Goal: Information Seeking & Learning: Learn about a topic

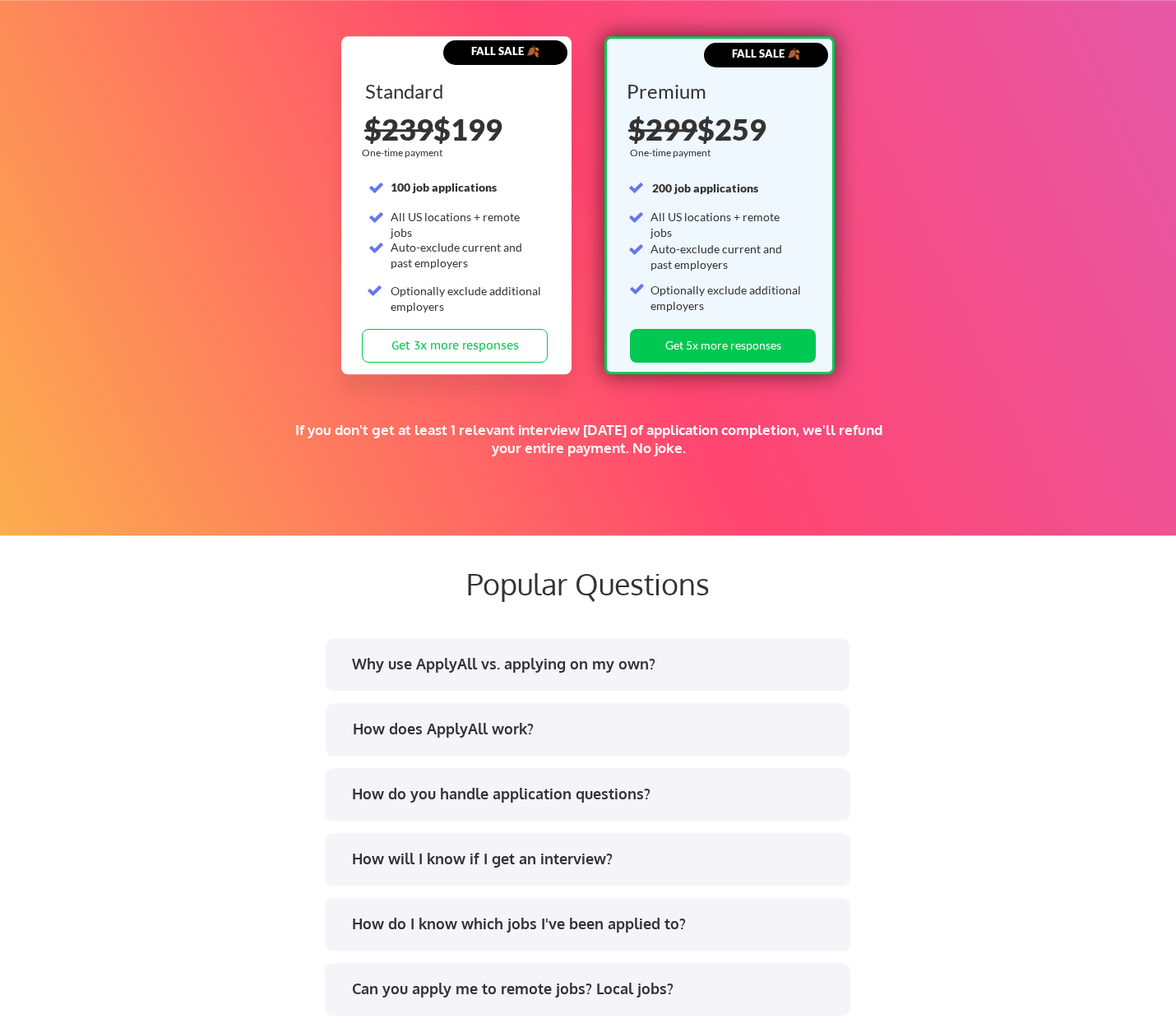
scroll to position [2650, 0]
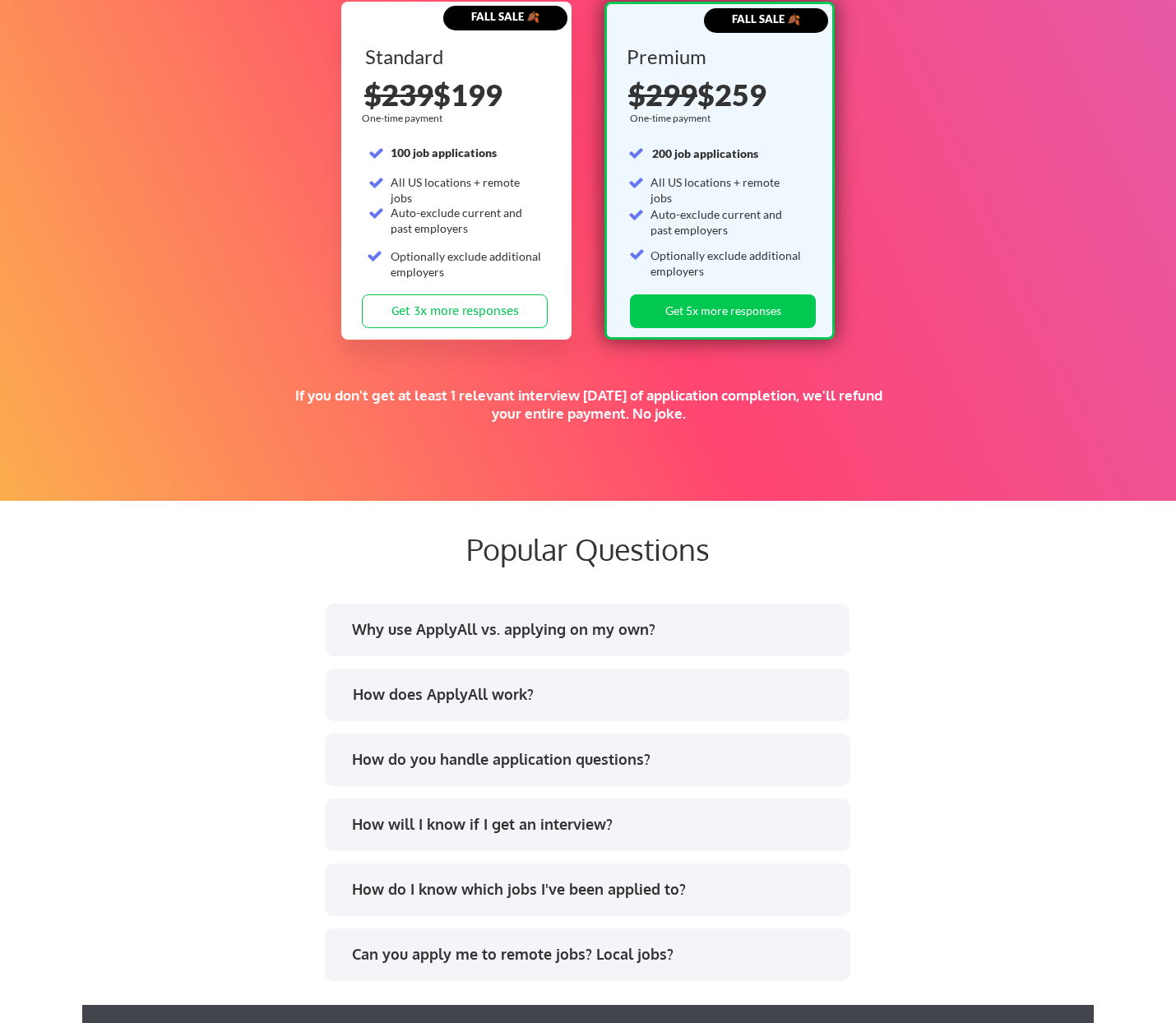
drag, startPoint x: 418, startPoint y: 688, endPoint x: 346, endPoint y: 695, distance: 72.3
click at [417, 689] on div "How does ApplyAll work?" at bounding box center [594, 694] width 483 height 21
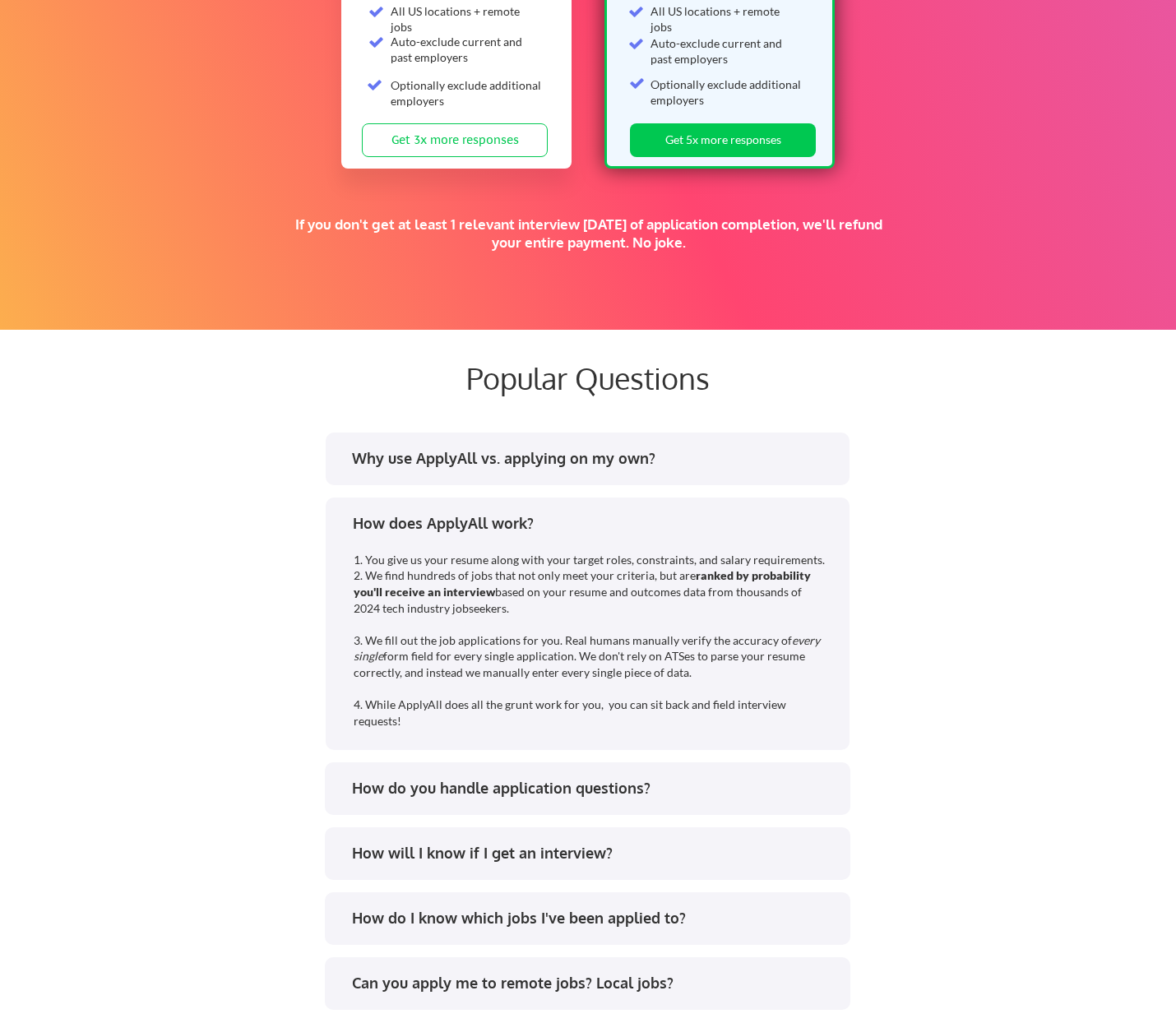
scroll to position [2907, 0]
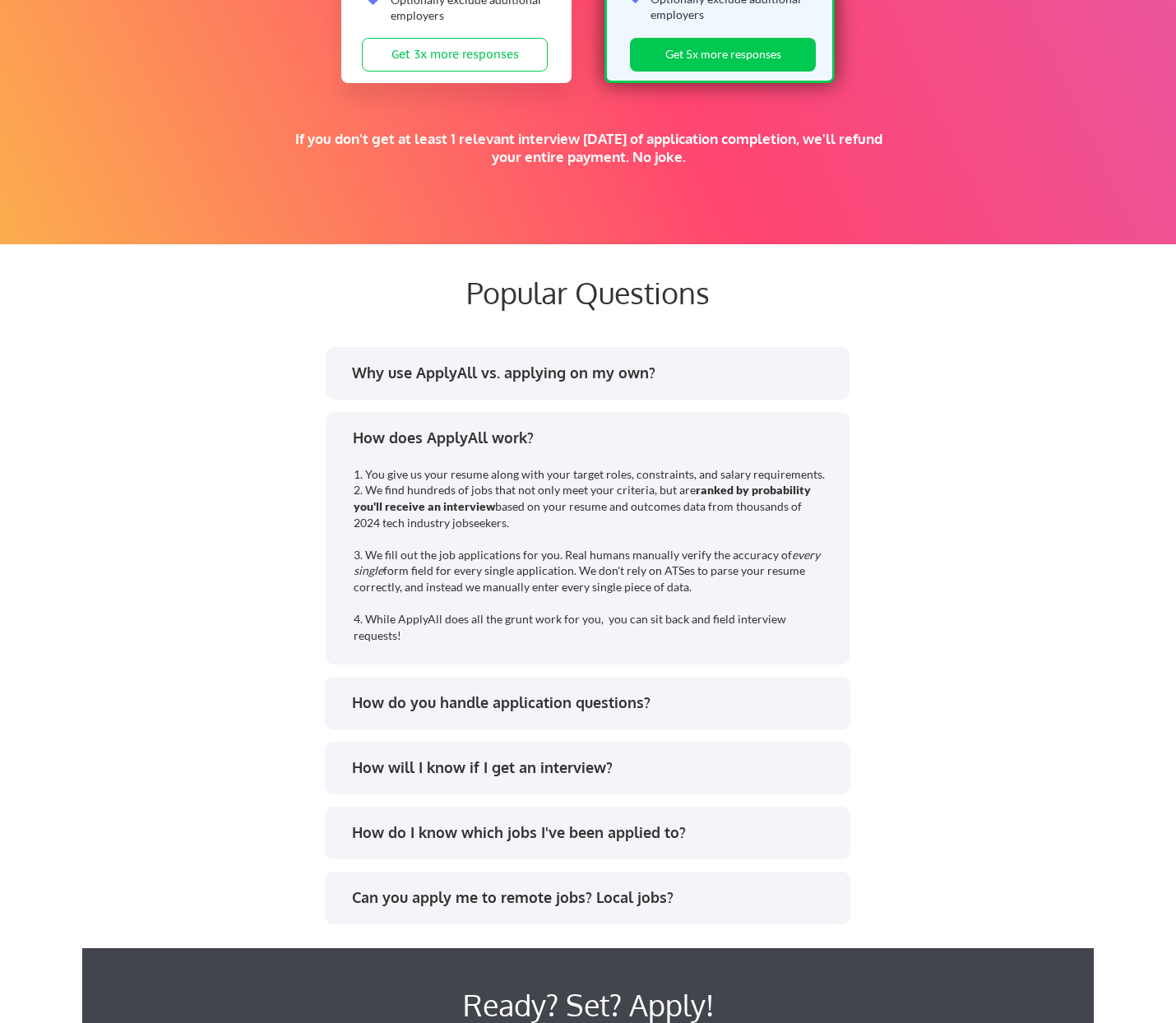
click at [384, 713] on div "How do you handle application questions?" at bounding box center [586, 706] width 495 height 26
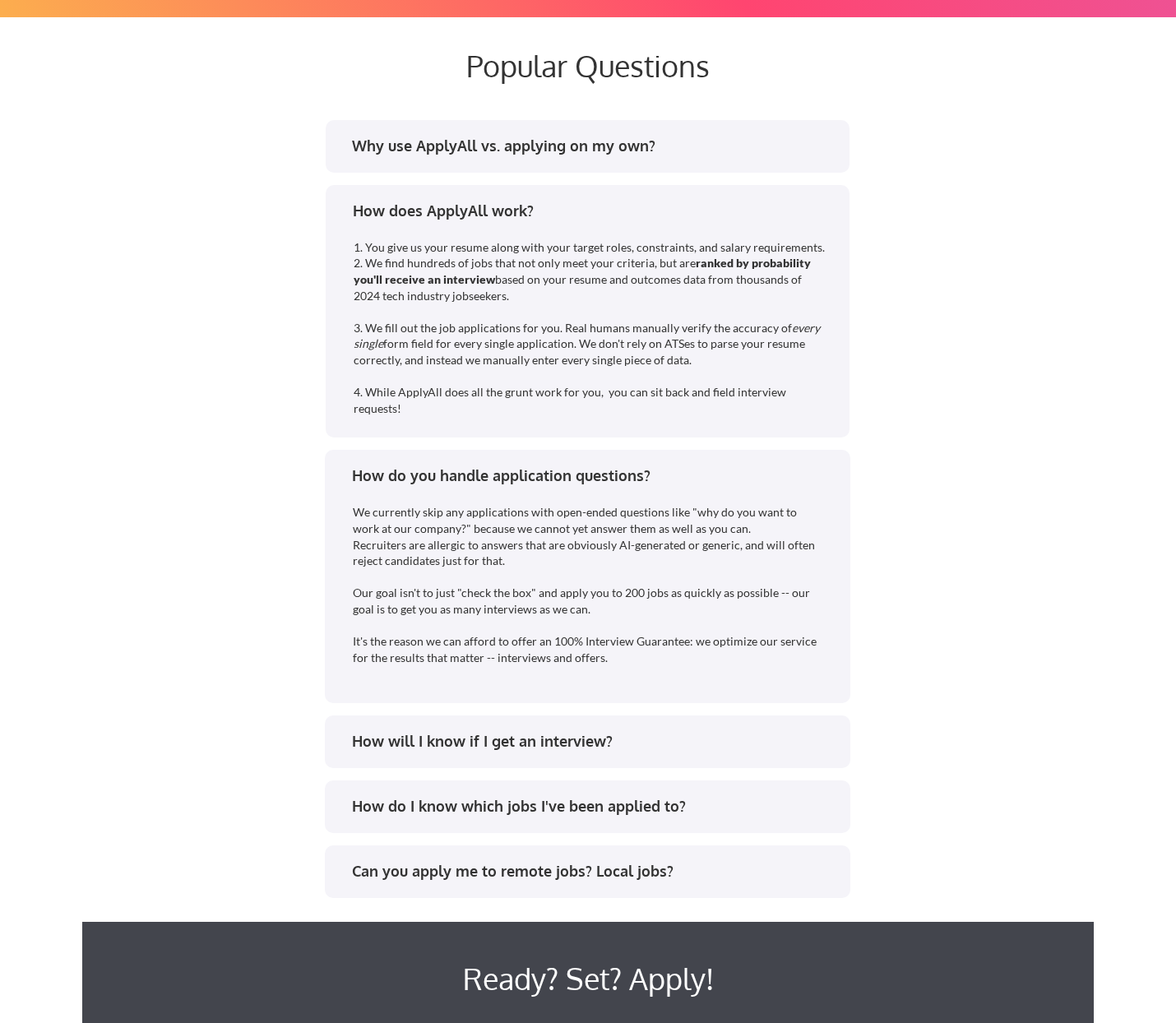
scroll to position [3164, 0]
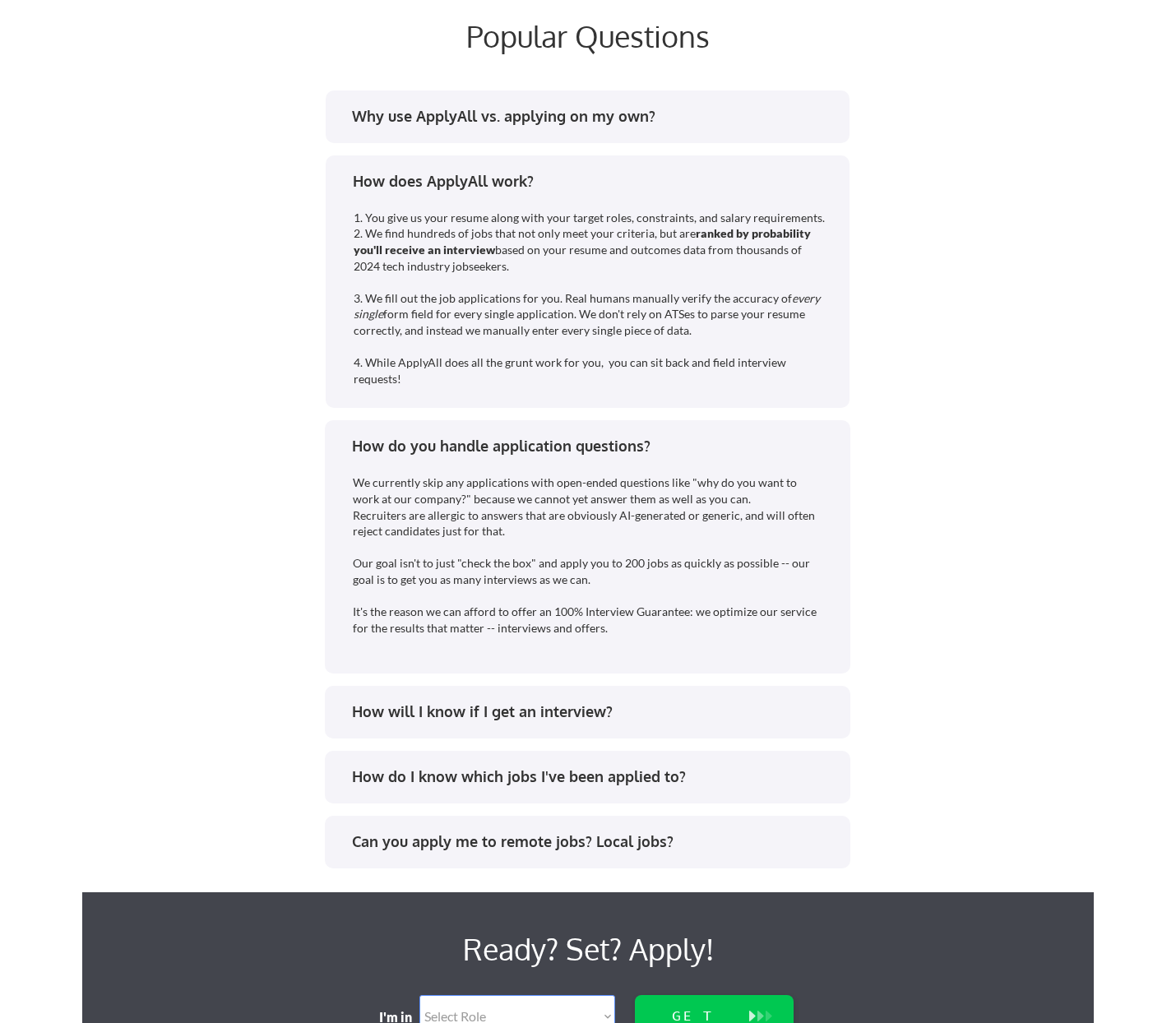
click at [418, 724] on div "How will I know if I get an interview?" at bounding box center [586, 714] width 495 height 26
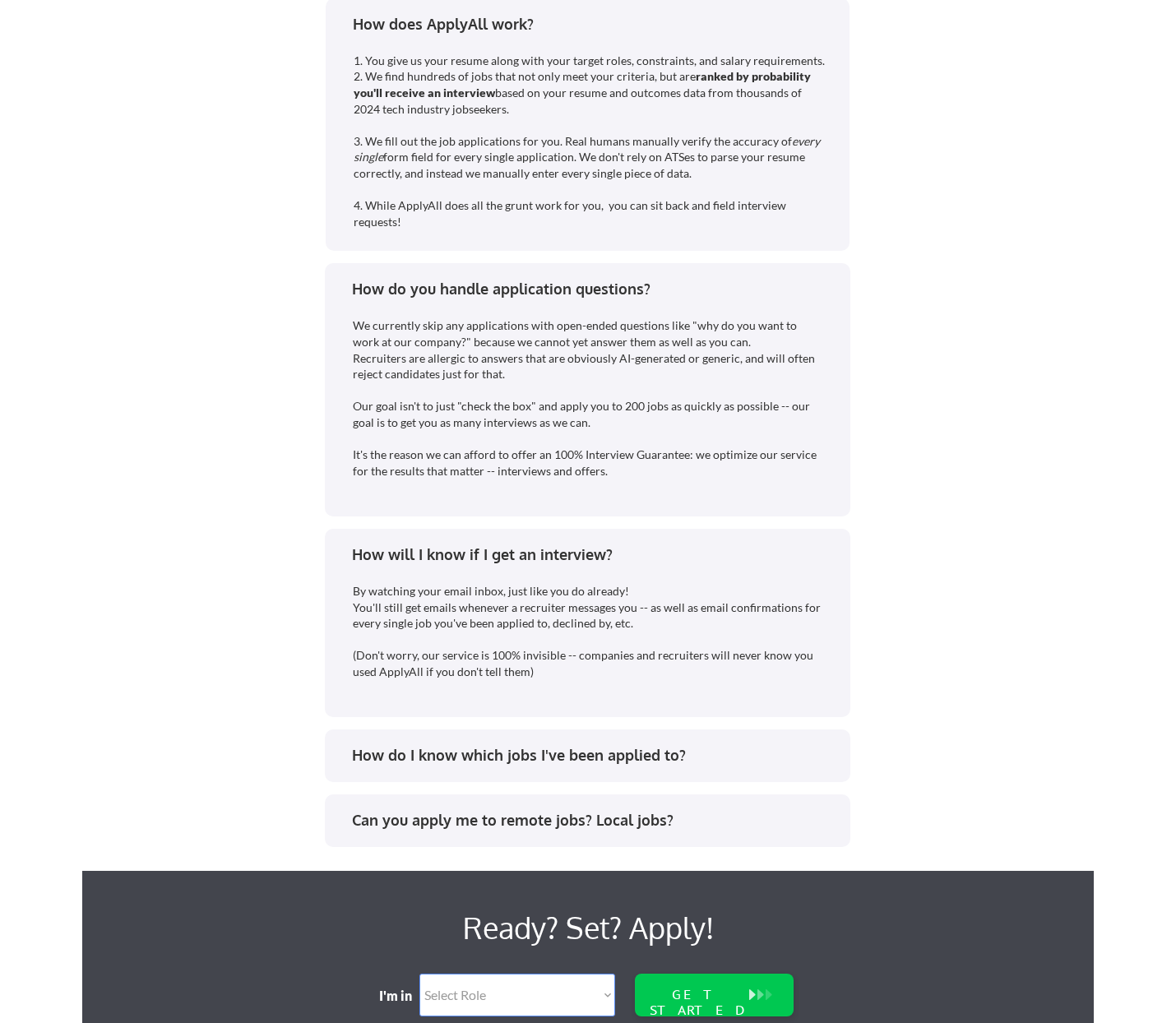
scroll to position [3334, 0]
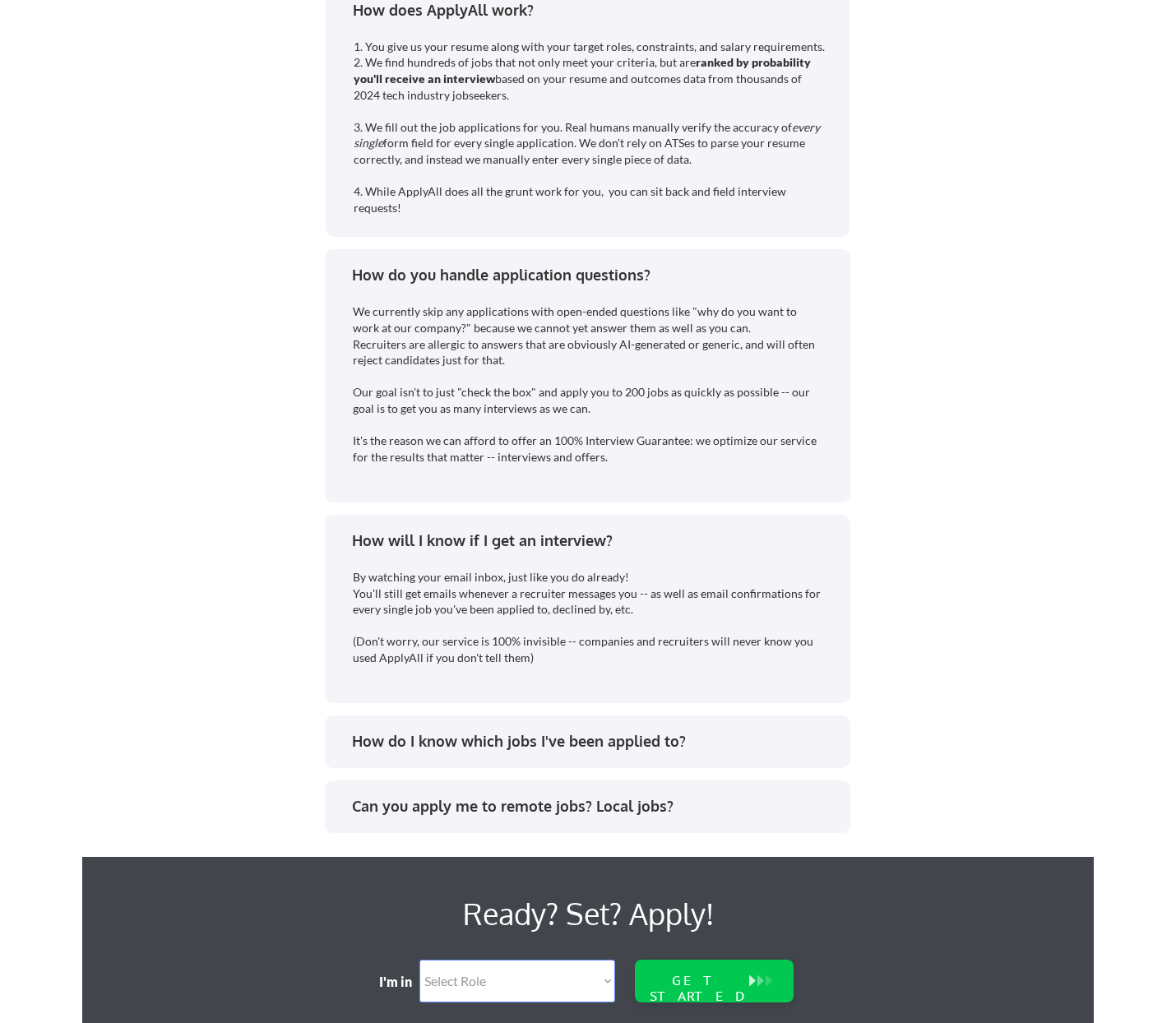
click at [397, 751] on div "How do I know which jobs I've been applied to?" at bounding box center [593, 741] width 483 height 21
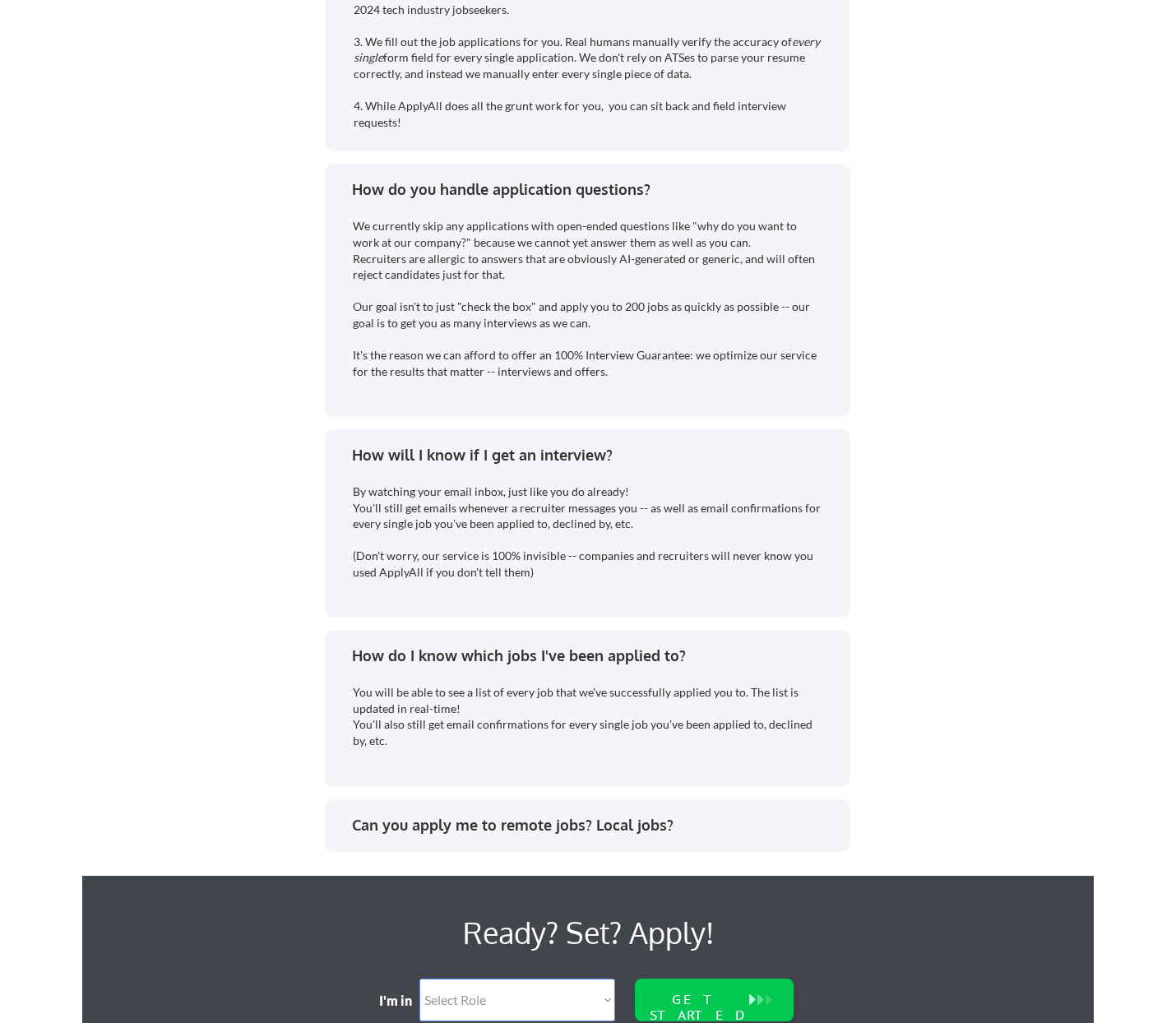
scroll to position [3506, 0]
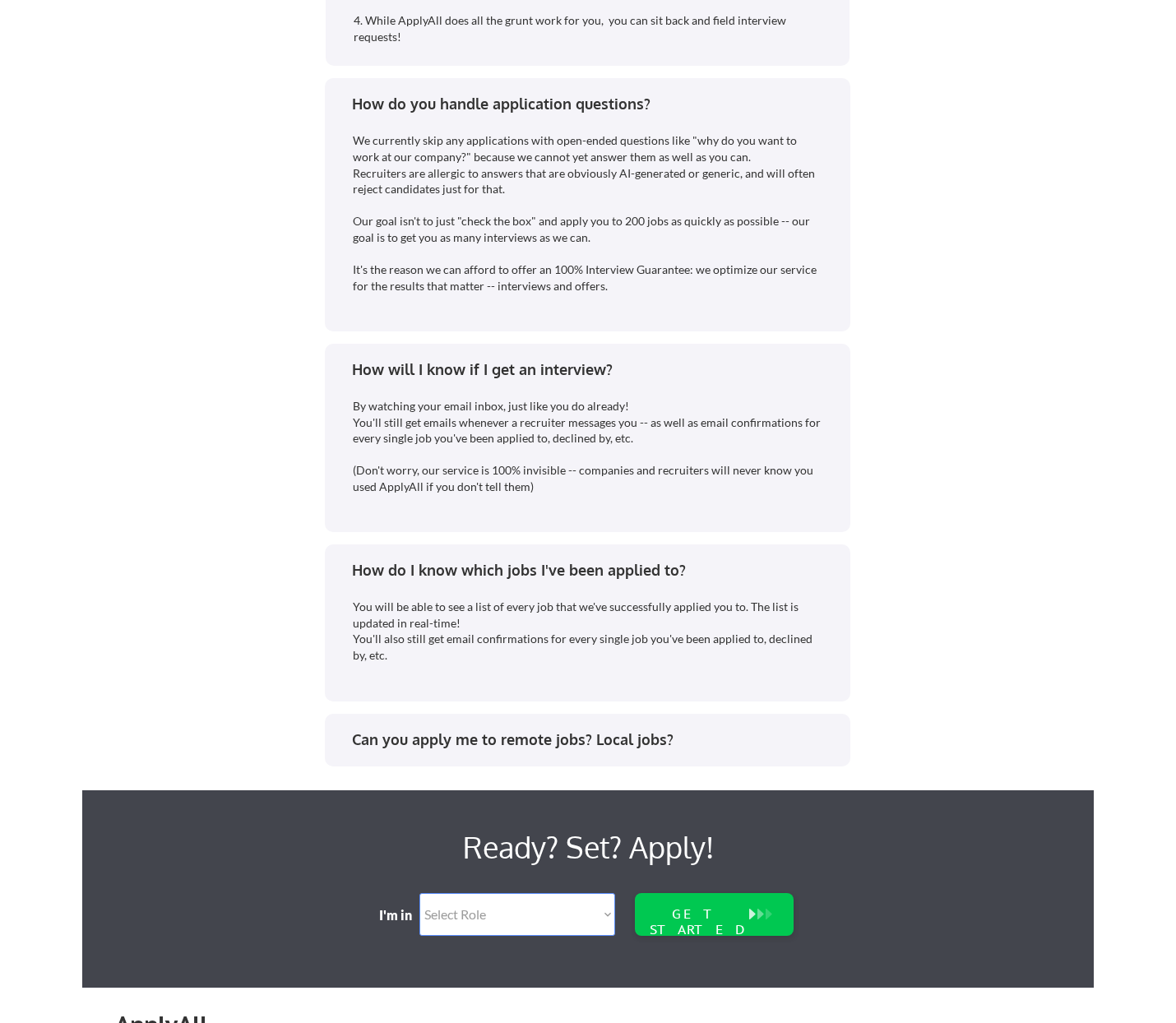
click at [426, 752] on div "Can you apply me to remote jobs? Local jobs?" at bounding box center [586, 742] width 495 height 26
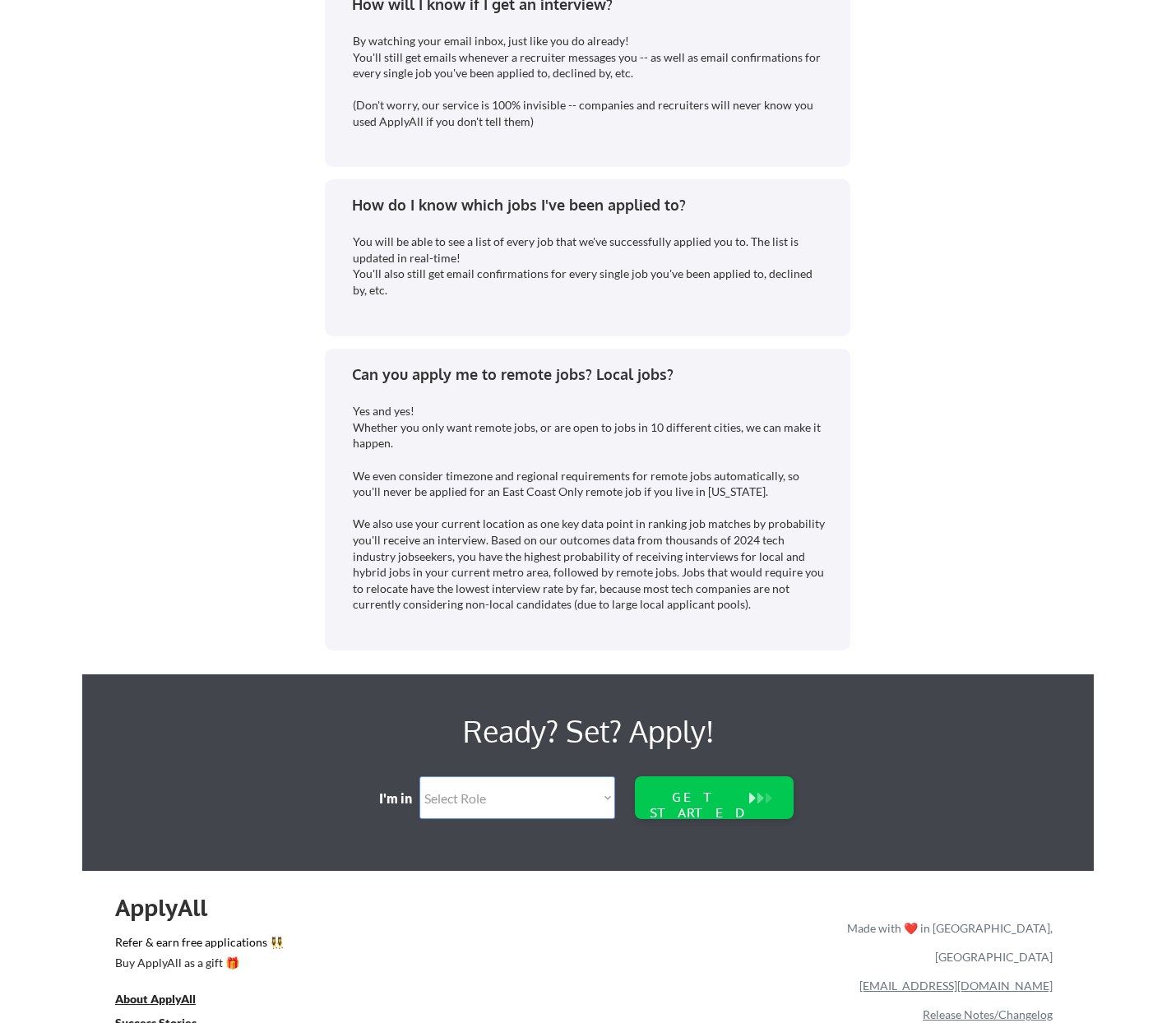
scroll to position [3990, 0]
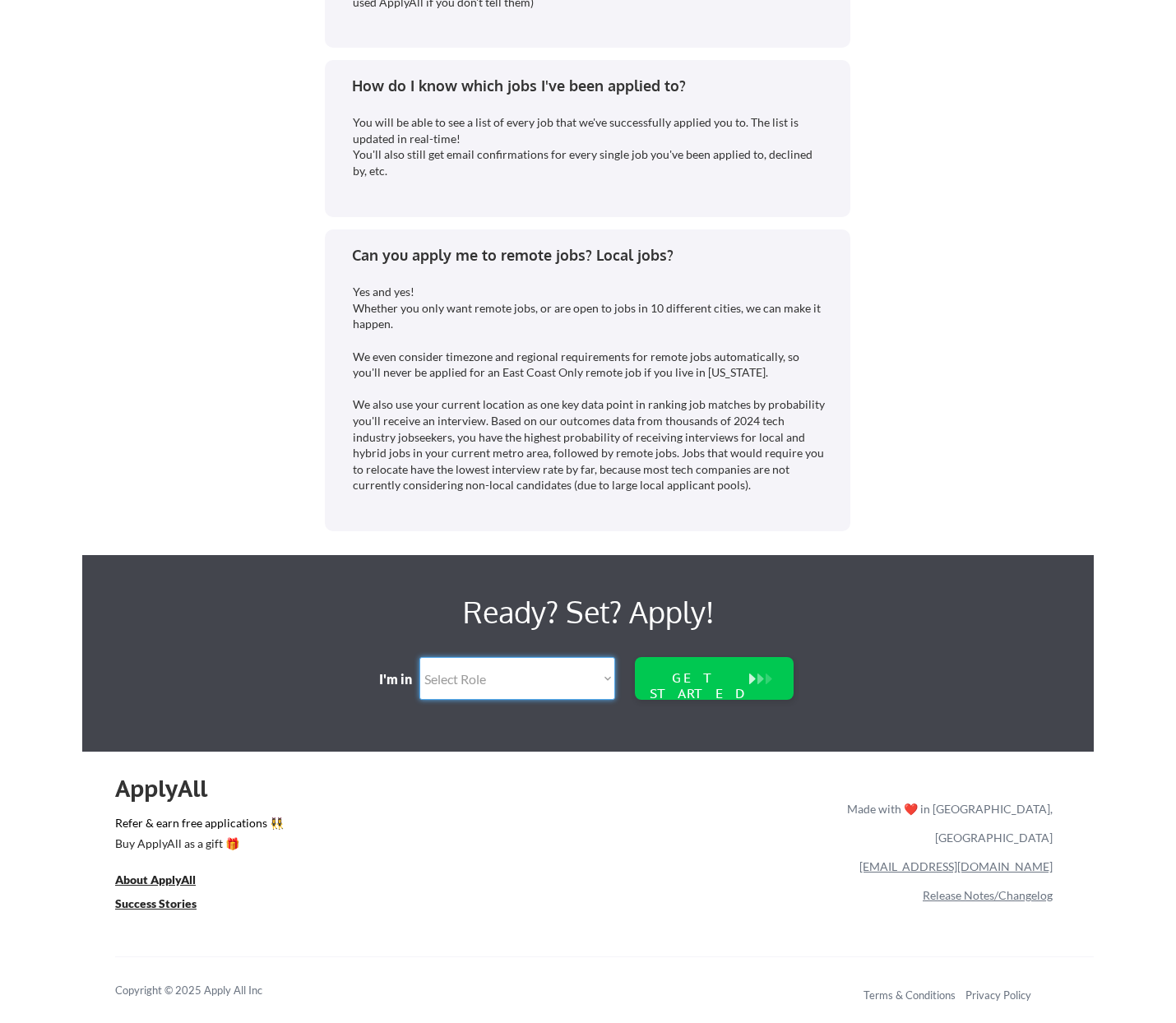
click at [419, 657] on select "Select Role Software Engineering Product Management Customer Success Sales UI/U…" at bounding box center [517, 678] width 195 height 42
drag, startPoint x: 513, startPoint y: 678, endPoint x: 790, endPoint y: 789, distance: 298.4
click at [798, 790] on div "ApplyAll Refer & earn free applications 👯‍♀️ Buy ApplyAll as a gift 🎁 About App…" at bounding box center [587, 892] width 1011 height 260
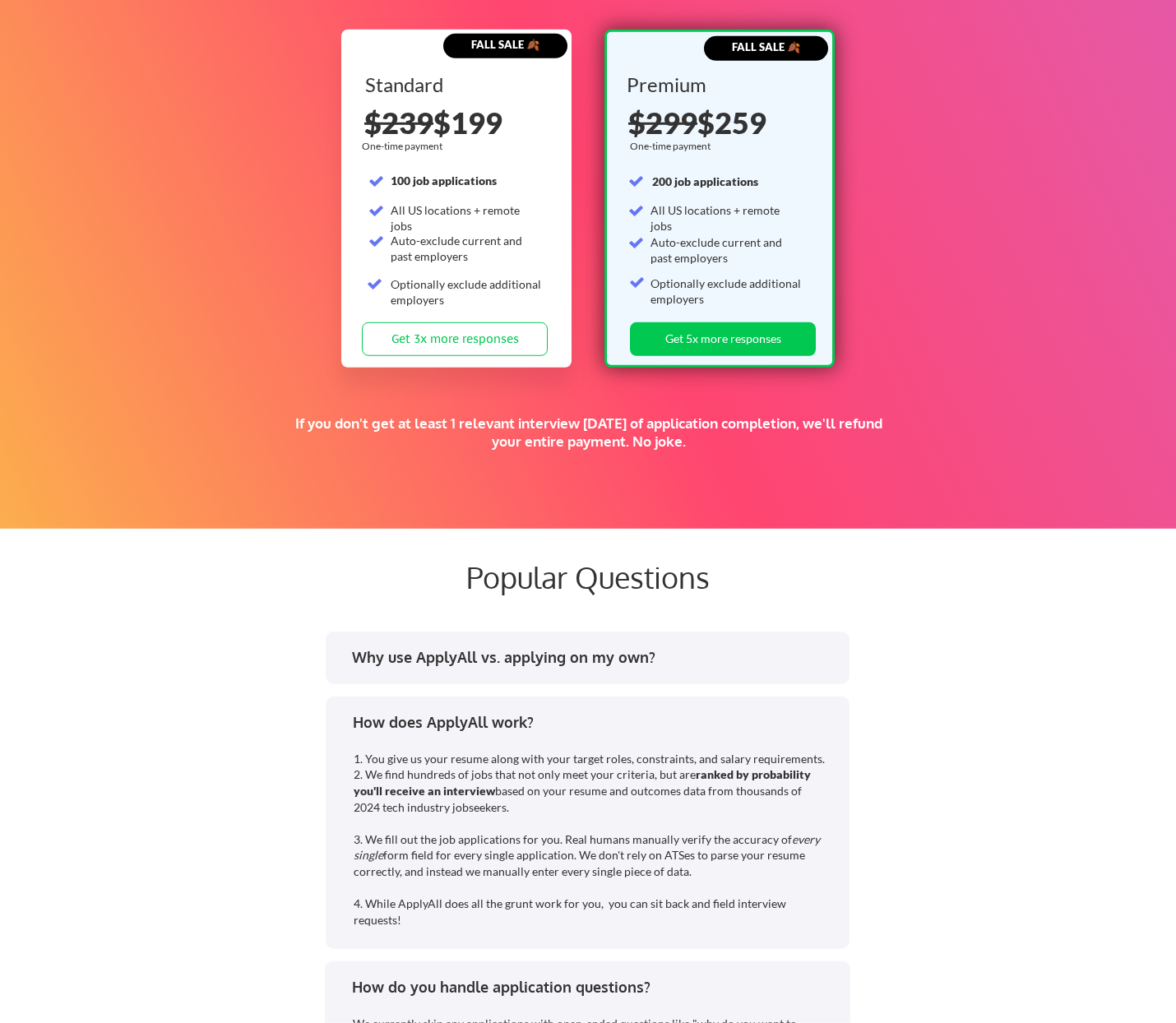
scroll to position [2394, 0]
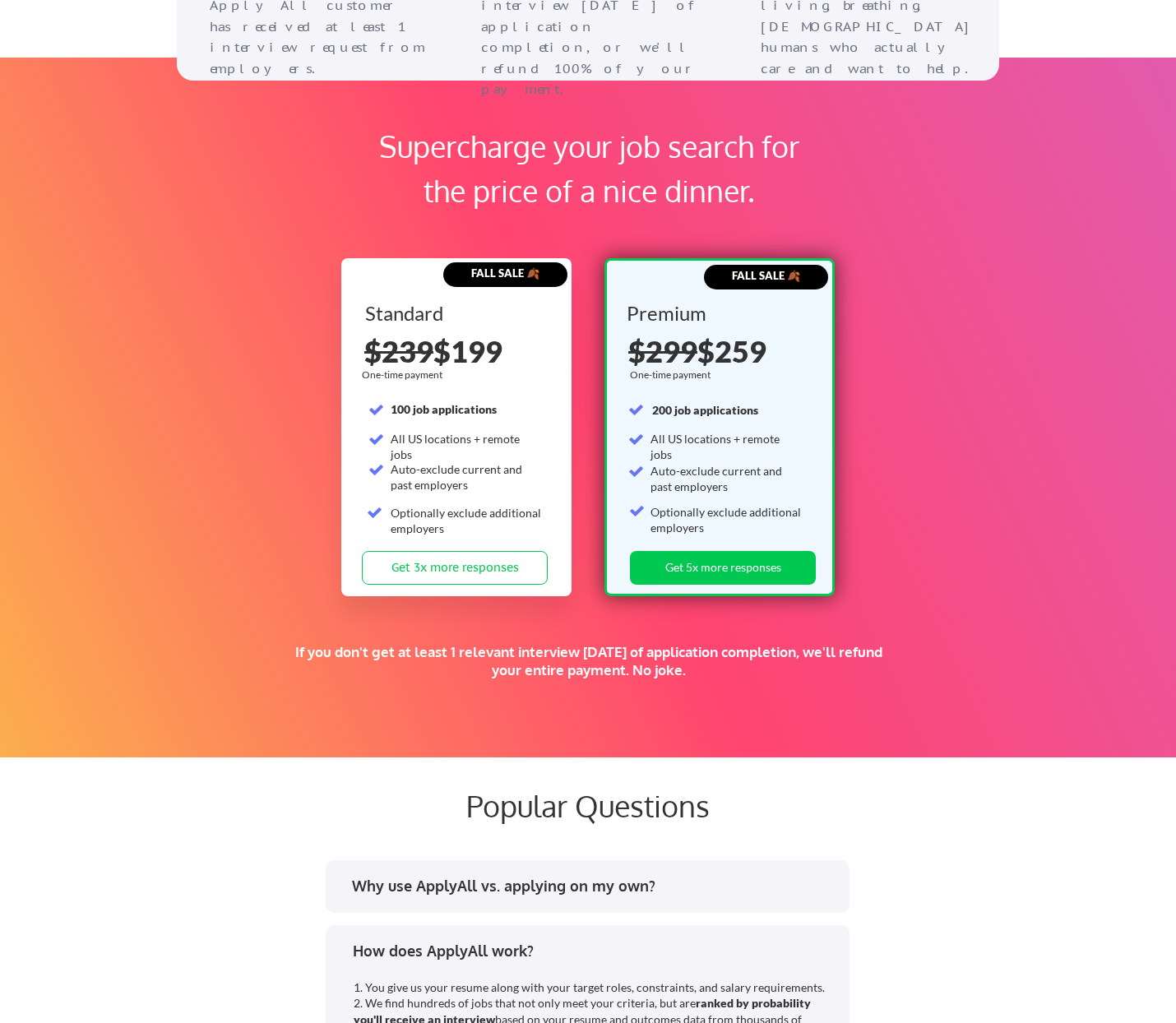
drag, startPoint x: 492, startPoint y: 644, endPoint x: 753, endPoint y: 685, distance: 264.2
click at [753, 685] on div "If you don't get at least 1 relevant interview [DATE] of application completion…" at bounding box center [589, 674] width 605 height 61
click at [843, 687] on div "If you don't get at least 1 relevant interview [DATE] of application completion…" at bounding box center [589, 674] width 605 height 61
drag, startPoint x: 520, startPoint y: 457, endPoint x: 473, endPoint y: 526, distance: 83.5
click at [473, 526] on div "Standard 100 job applications All US locations + remote jobs Auto-exclude curre…" at bounding box center [457, 427] width 186 height 247
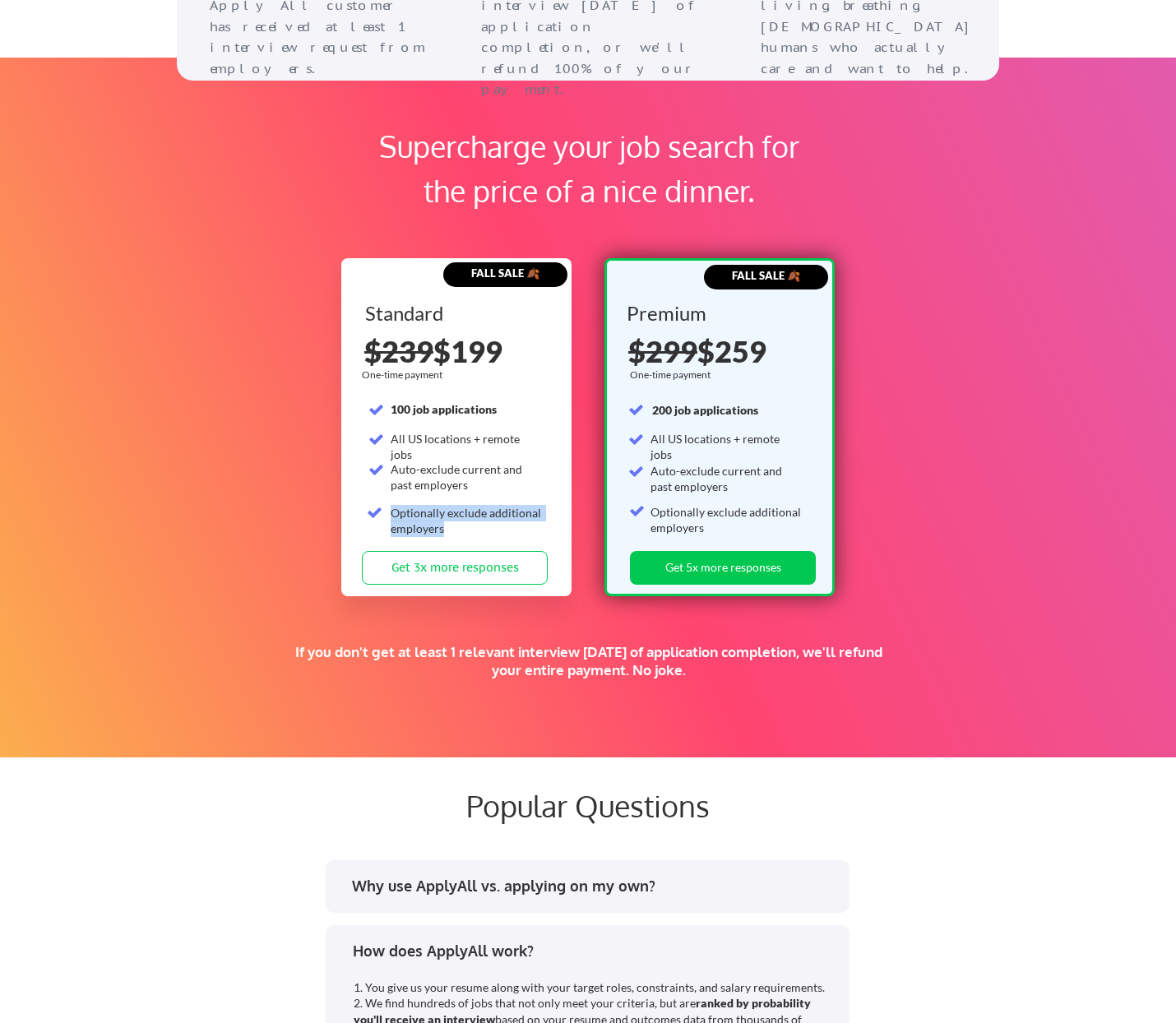
click at [534, 524] on div "Optionally exclude additional employers" at bounding box center [467, 521] width 152 height 32
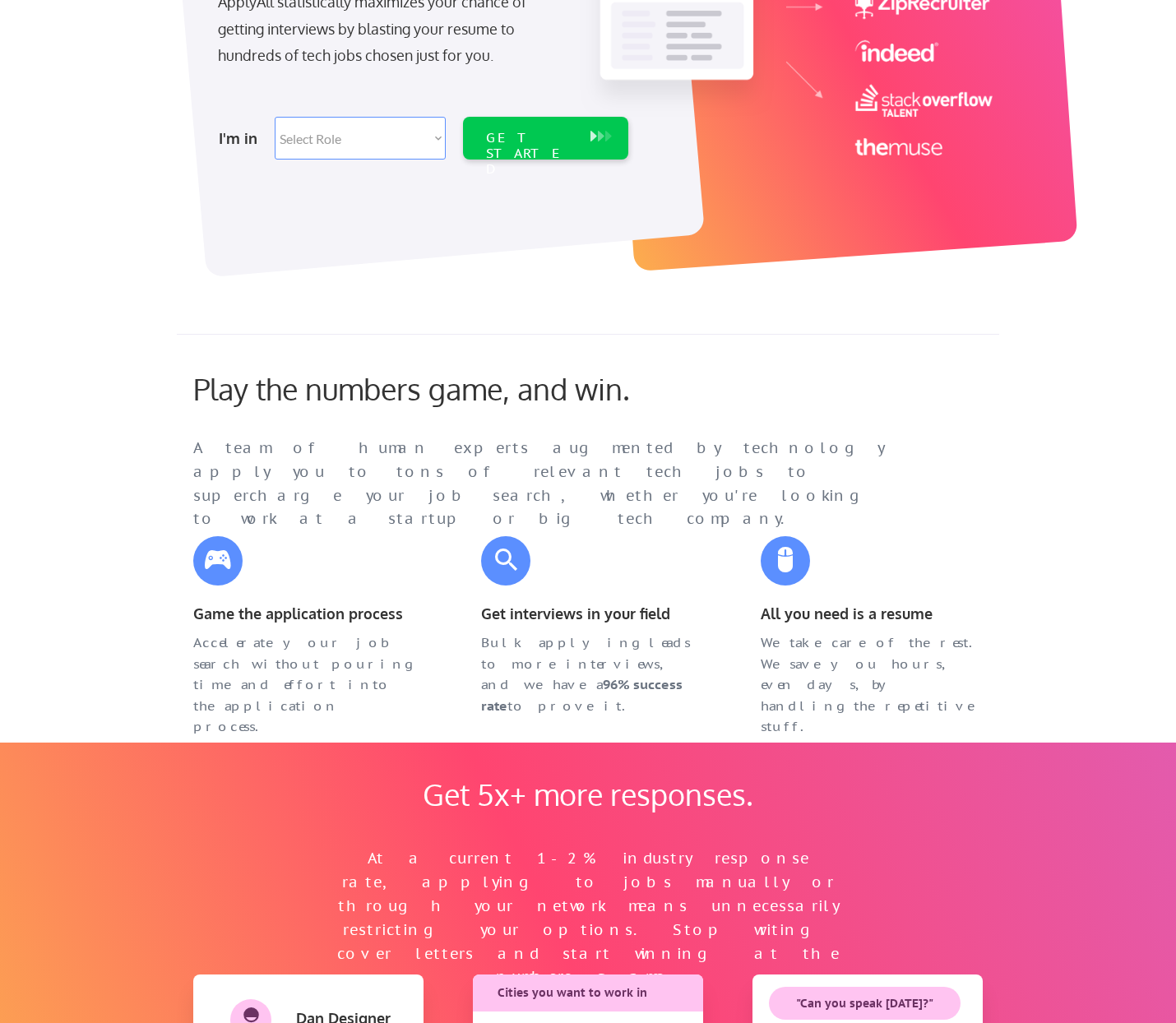
scroll to position [0, 0]
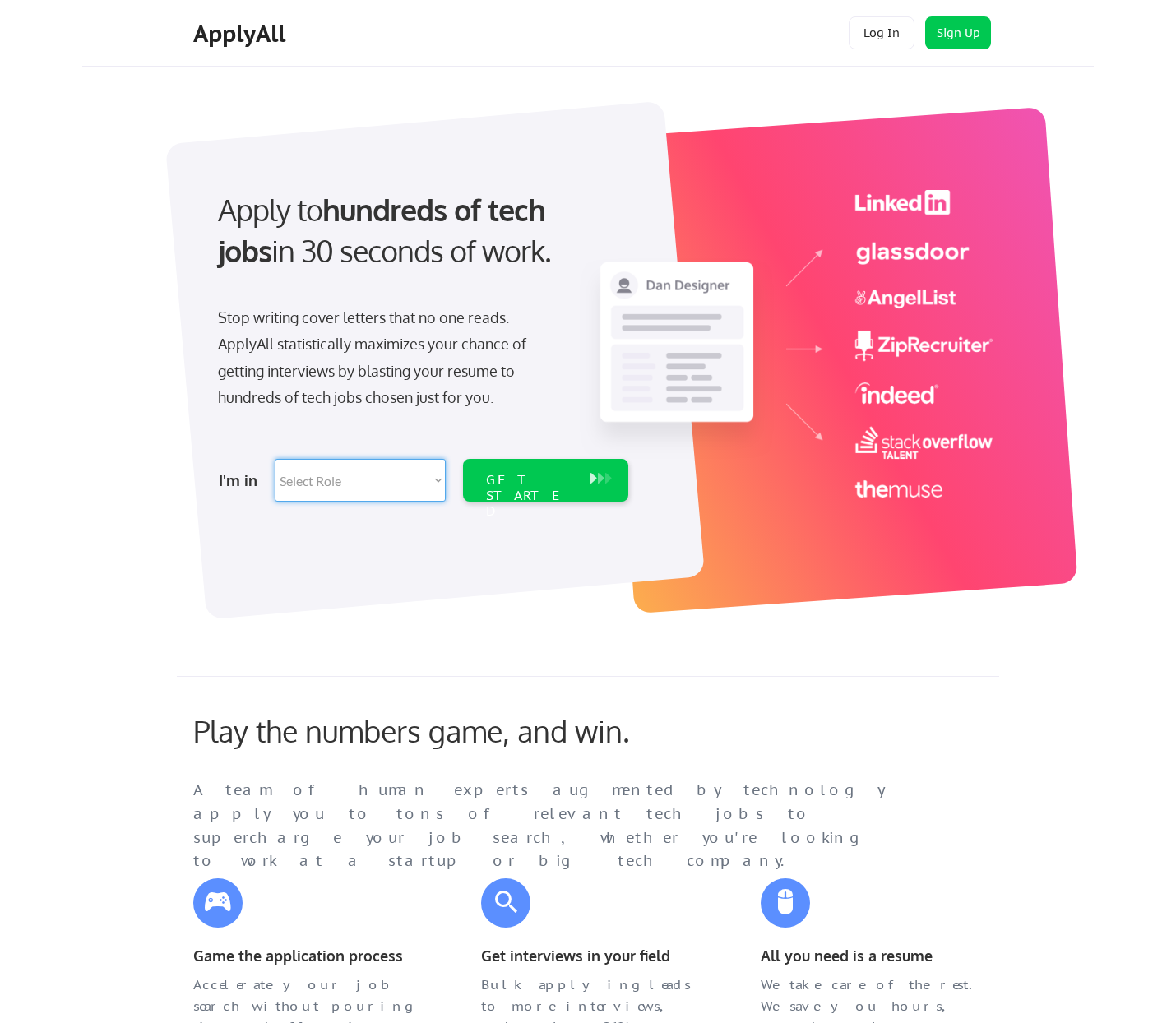
click at [275, 459] on select "Select Role Software Engineering Product Management Customer Success Sales UI/U…" at bounding box center [361, 480] width 171 height 42
select select ""design""
click option "UI/UX/Product Design" at bounding box center [0, 0] width 0 height 0
select select ""design""
click at [519, 476] on div "GET STARTED" at bounding box center [530, 496] width 88 height 48
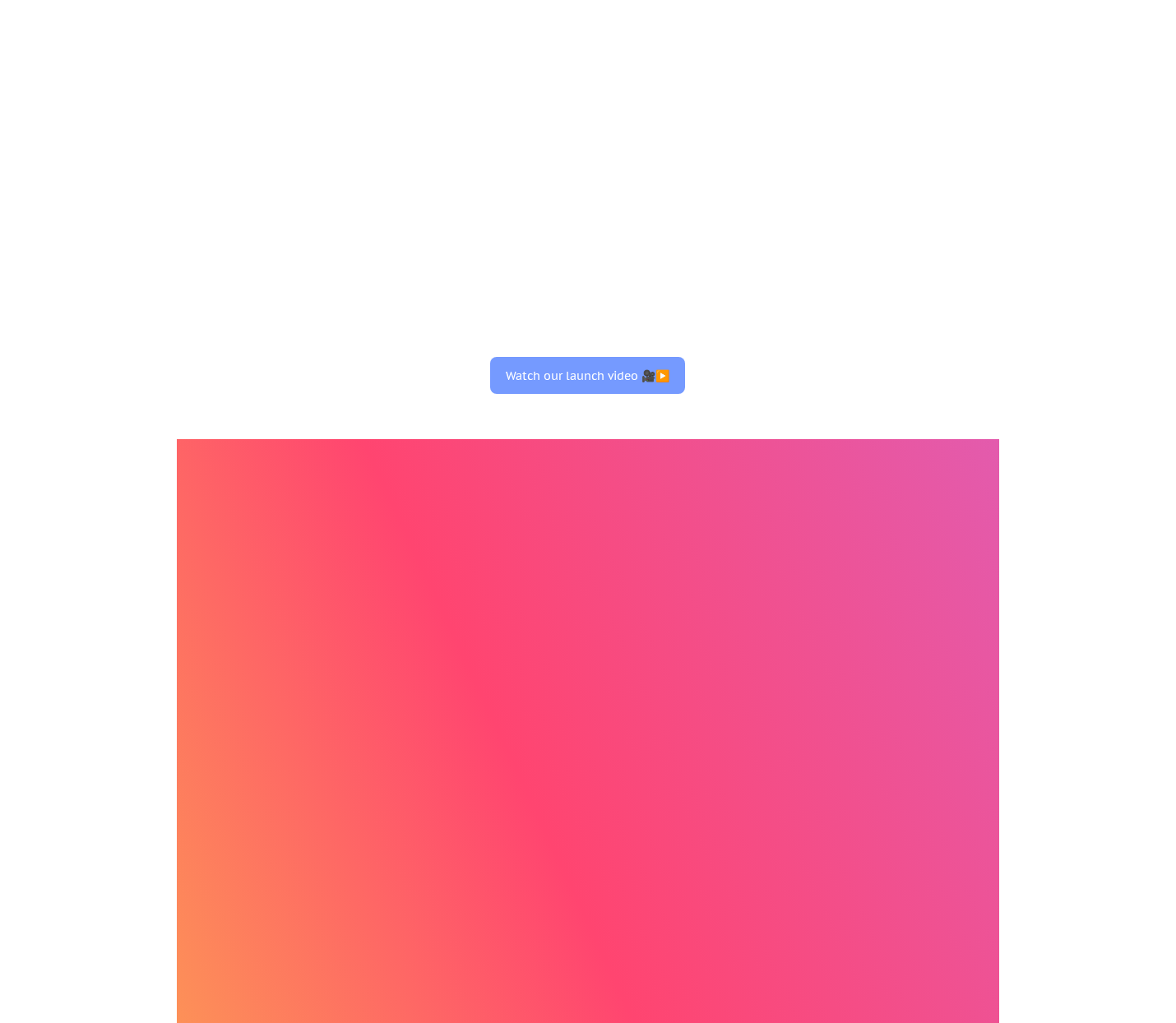
select select ""design""
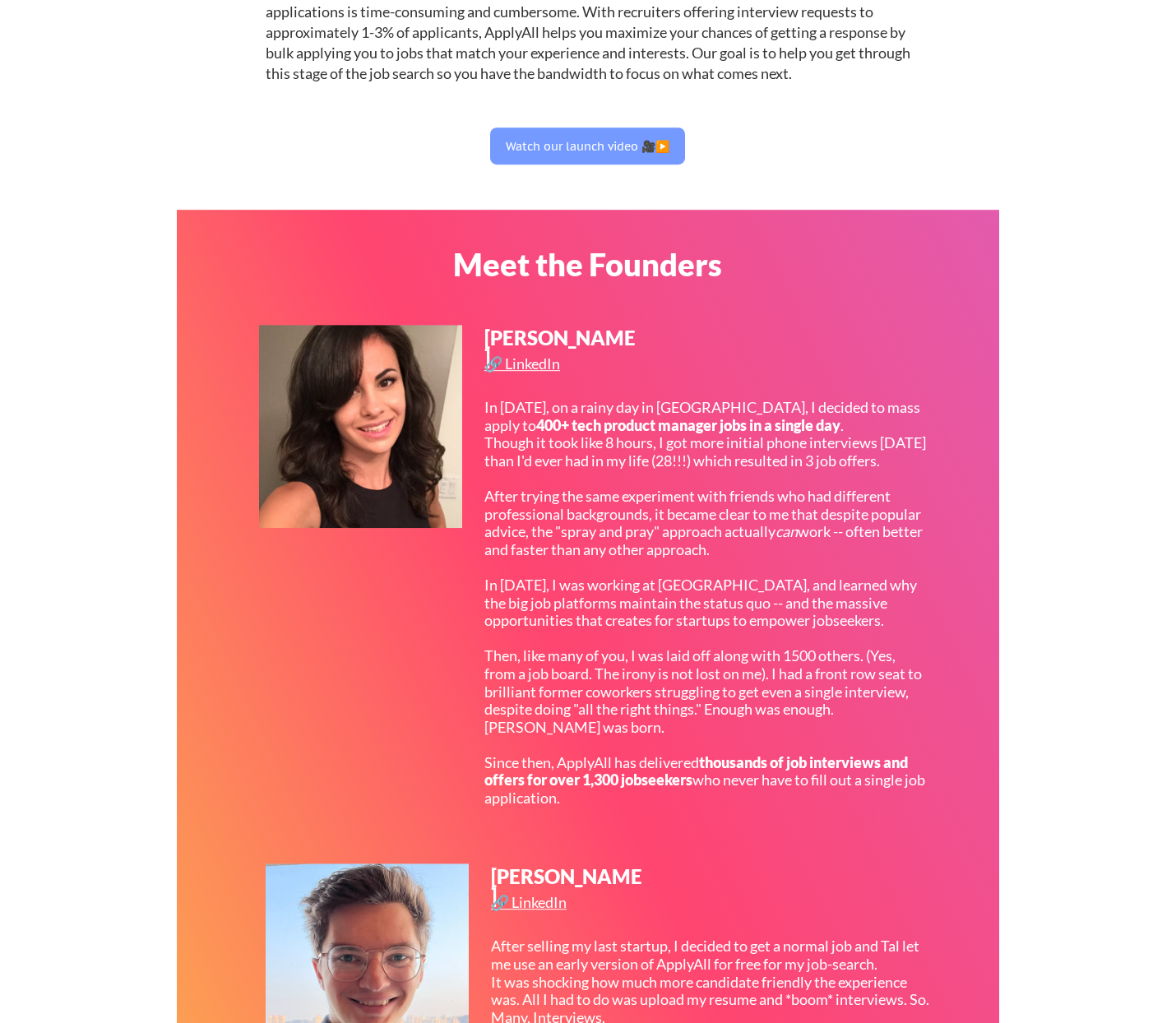
scroll to position [257, 0]
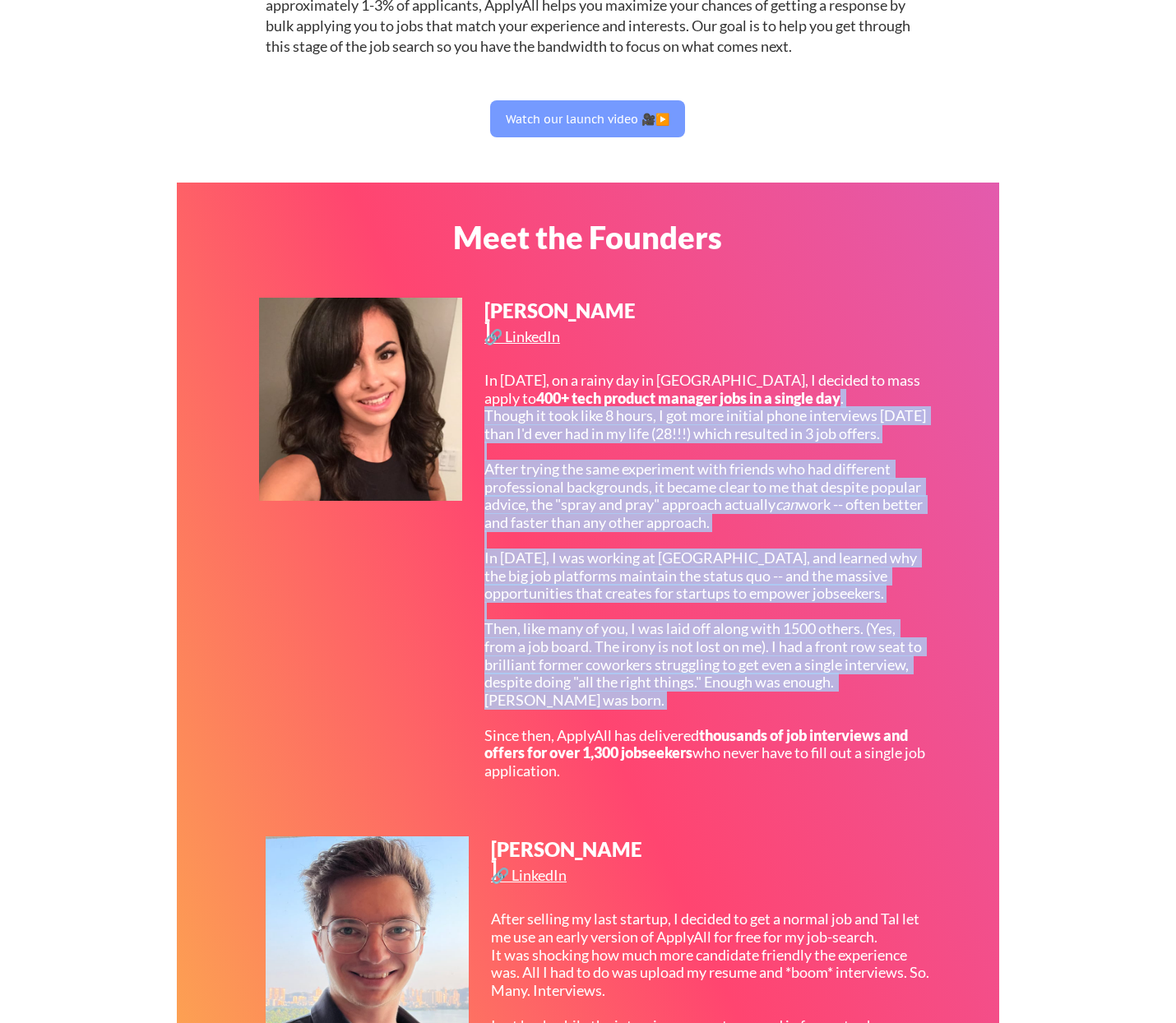
drag, startPoint x: 1001, startPoint y: 427, endPoint x: 788, endPoint y: 730, distance: 370.4
click at [802, 738] on div "In 2017, on a rainy day in San Francisco, I decided to mass apply to 400+ tech …" at bounding box center [705, 576] width 442 height 409
click at [634, 631] on div "In 2017, on a rainy day in San Francisco, I decided to mass apply to 400+ tech …" at bounding box center [705, 576] width 442 height 409
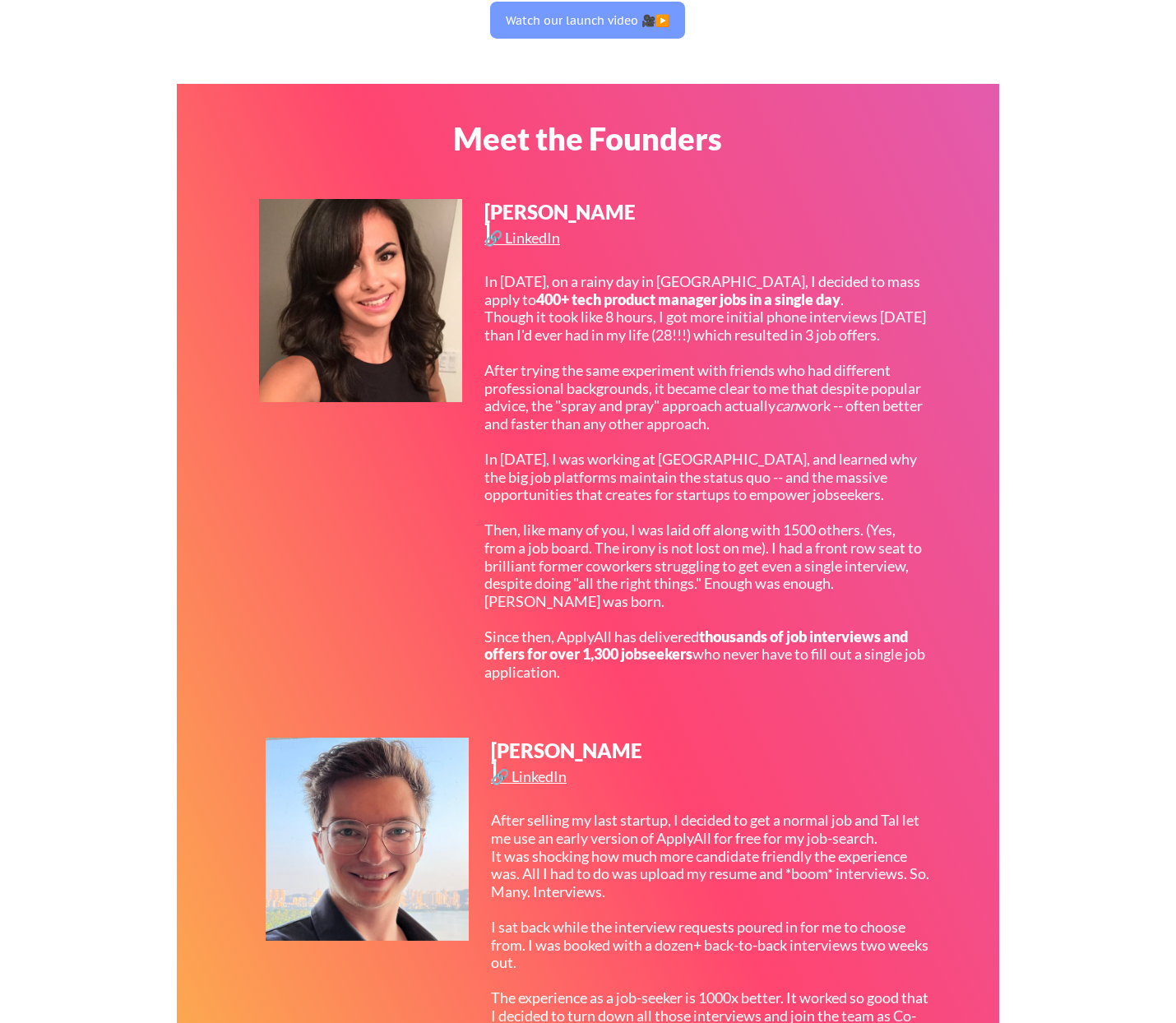
scroll to position [427, 0]
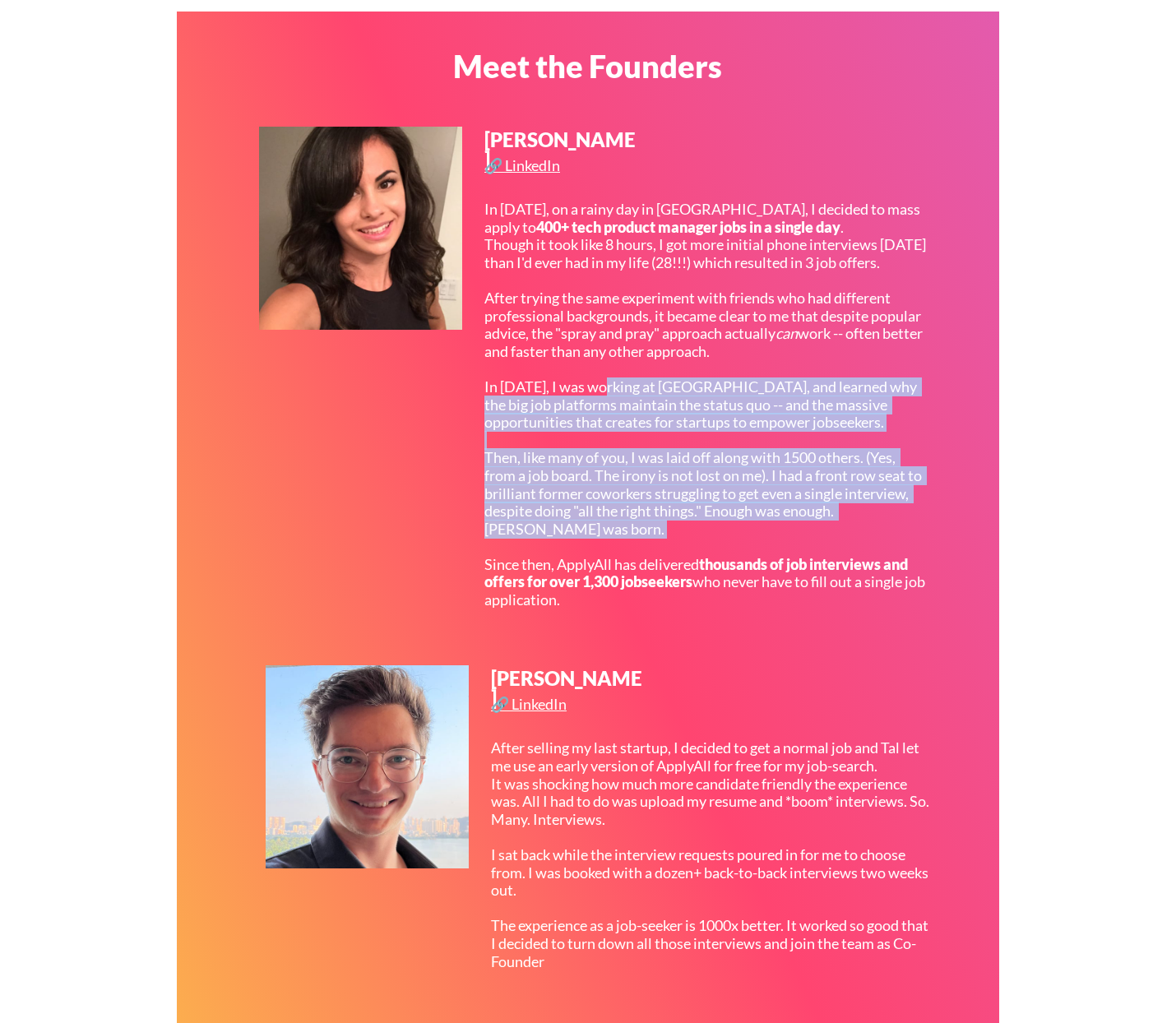
drag, startPoint x: 674, startPoint y: 406, endPoint x: 719, endPoint y: 559, distance: 159.5
click at [719, 559] on div "In 2017, on a rainy day in San Francisco, I decided to mass apply to 400+ tech …" at bounding box center [705, 405] width 442 height 409
click at [719, 562] on div "In 2017, on a rainy day in San Francisco, I decided to mass apply to 400+ tech …" at bounding box center [705, 405] width 442 height 409
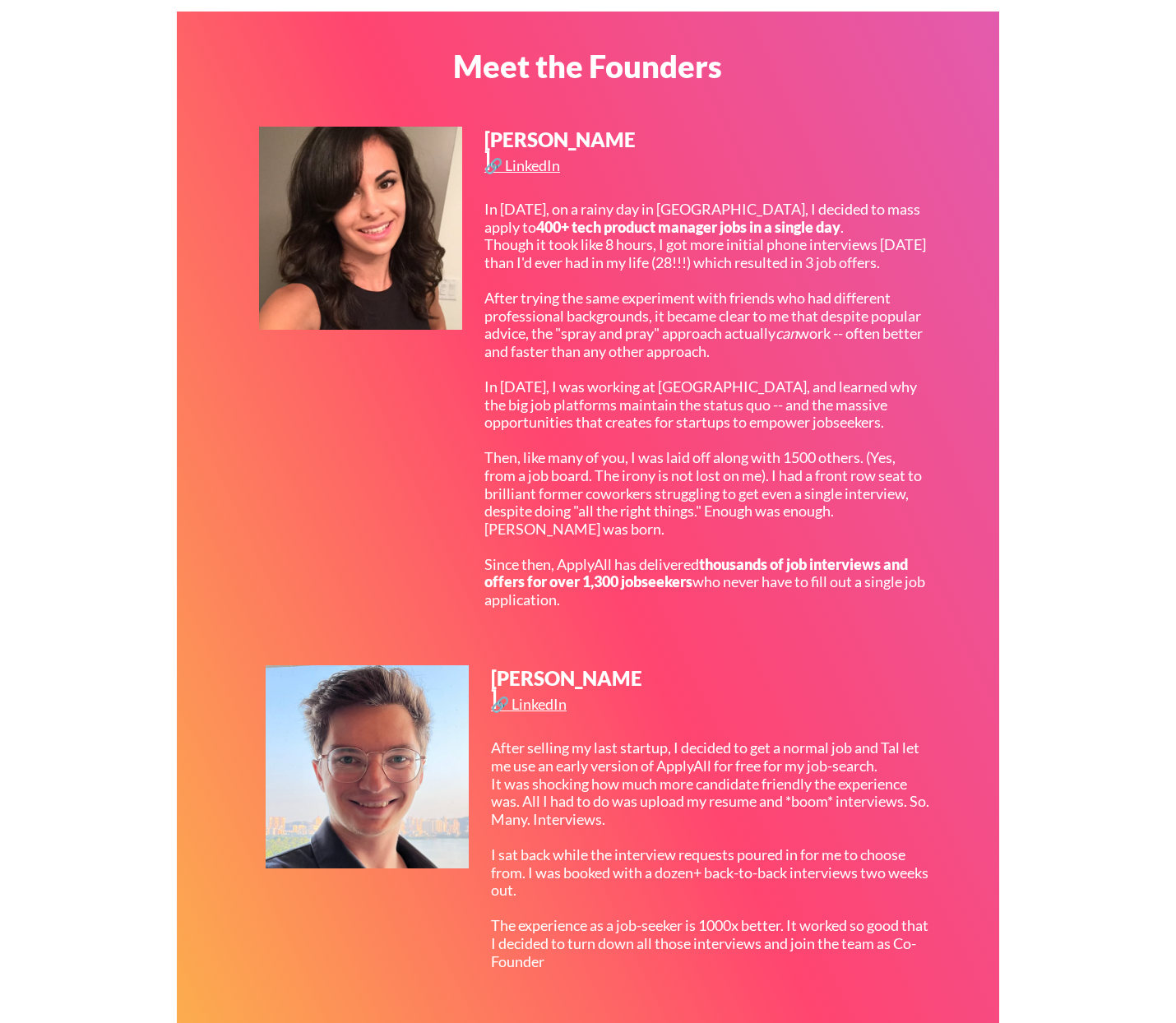
drag, startPoint x: 683, startPoint y: 507, endPoint x: 682, endPoint y: 616, distance: 109.0
click at [681, 610] on div "In 2017, on a rainy day in San Francisco, I decided to mass apply to 400+ tech …" at bounding box center [705, 405] width 442 height 409
click at [710, 610] on div "In 2017, on a rainy day in San Francisco, I decided to mass apply to 400+ tech …" at bounding box center [705, 405] width 442 height 409
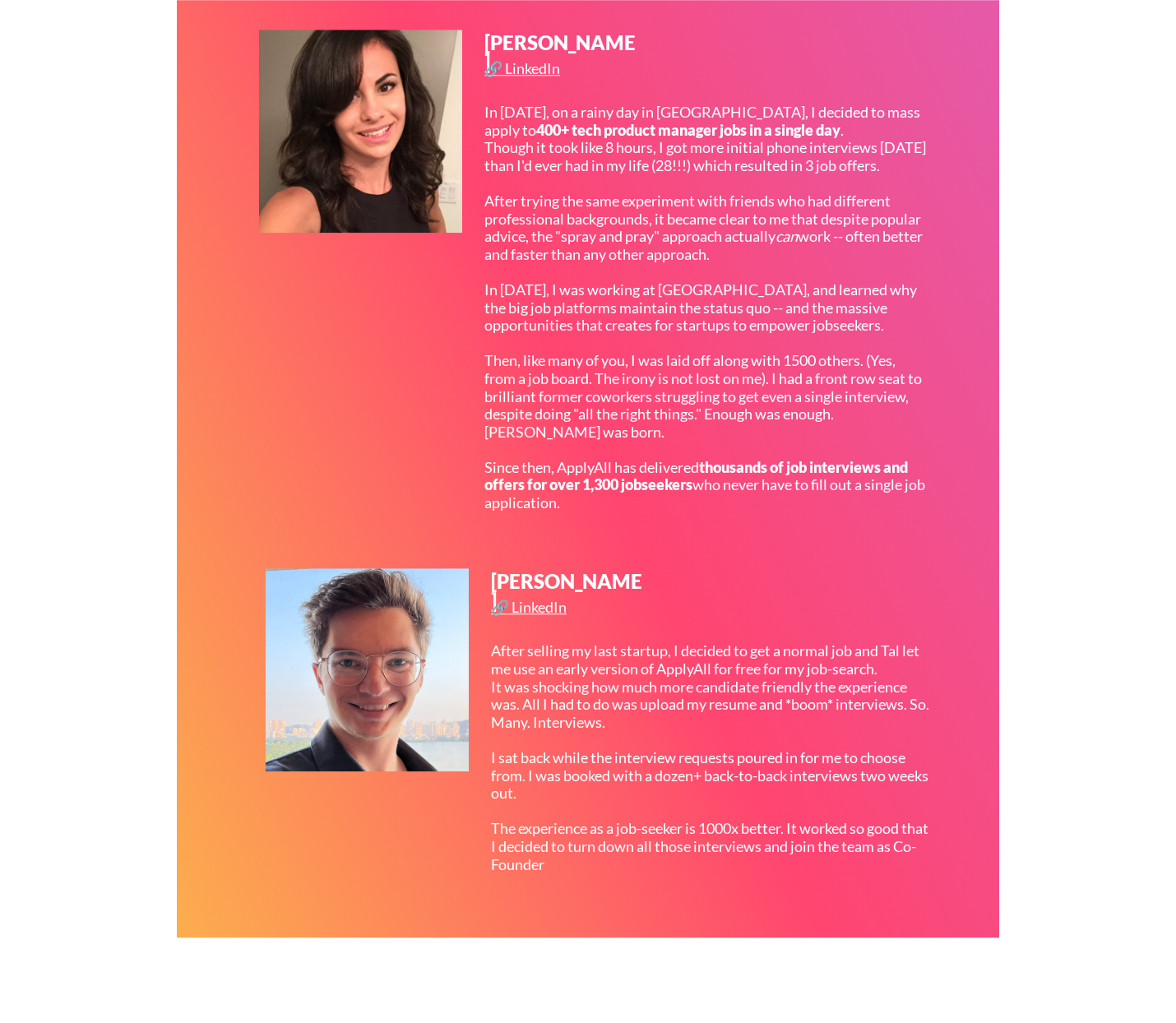
scroll to position [598, 0]
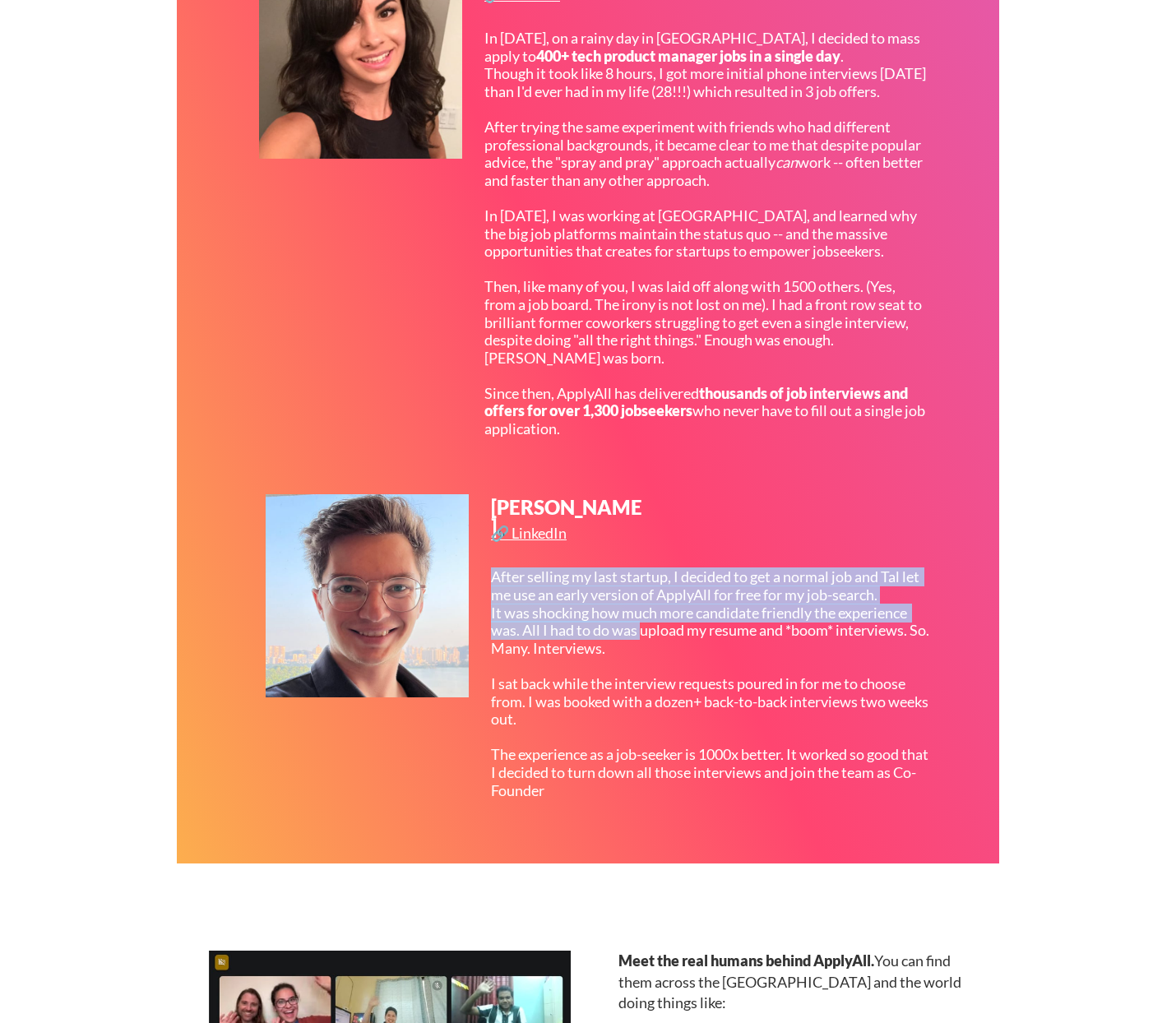
drag, startPoint x: 512, startPoint y: 407, endPoint x: 643, endPoint y: 649, distance: 275.2
click at [643, 649] on div "Meet the Founders Tal Flanchraych 🔗 LinkedIn In 2017, on a rainy day in San Fra…" at bounding box center [587, 352] width 822 height 1023
click at [720, 680] on div "After selling my last startup, I decided to get a normal job and Tal let me use…" at bounding box center [712, 683] width 442 height 231
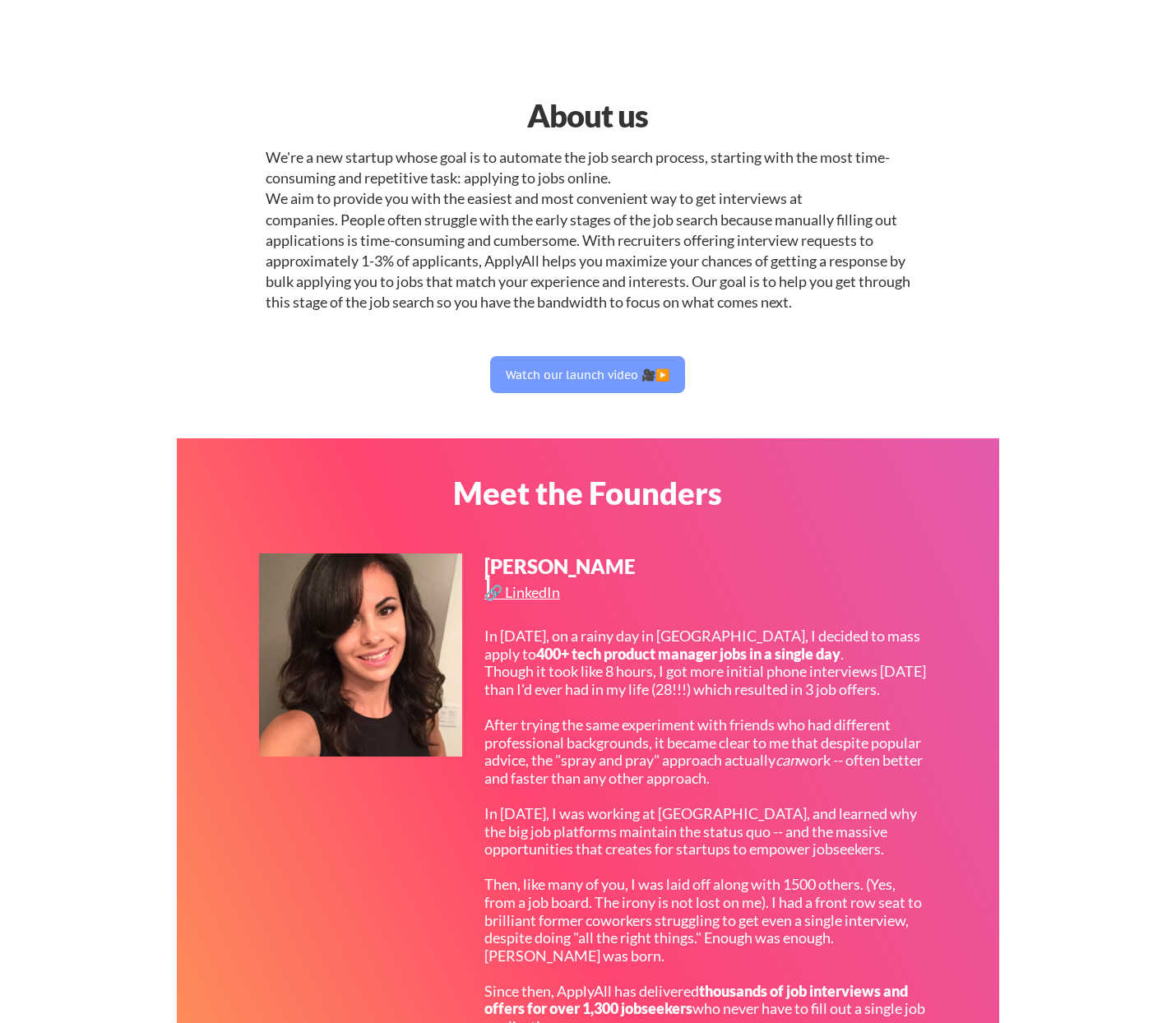
scroll to position [0, 0]
click at [534, 360] on button "Watch our launch video 🎥▶️" at bounding box center [587, 375] width 195 height 37
